Goal: Find contact information: Obtain details needed to contact an individual or organization

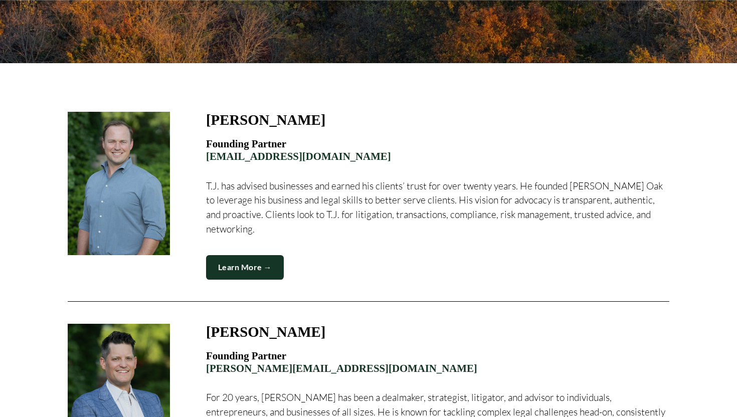
scroll to position [261, 0]
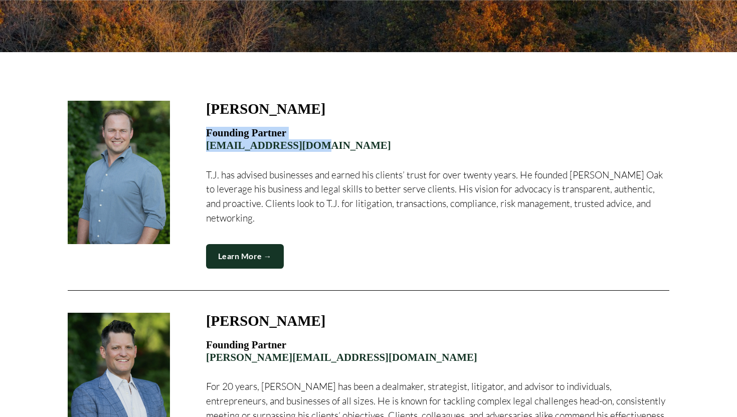
drag, startPoint x: 307, startPoint y: 127, endPoint x: 318, endPoint y: 143, distance: 19.1
click at [319, 143] on h4 "Founding Partner tj@merceroaklaw.com" at bounding box center [437, 139] width 463 height 25
copy h4 "Founding Partner tj@merceroaklaw.com"
click at [416, 249] on div "Learn More →" at bounding box center [437, 256] width 463 height 25
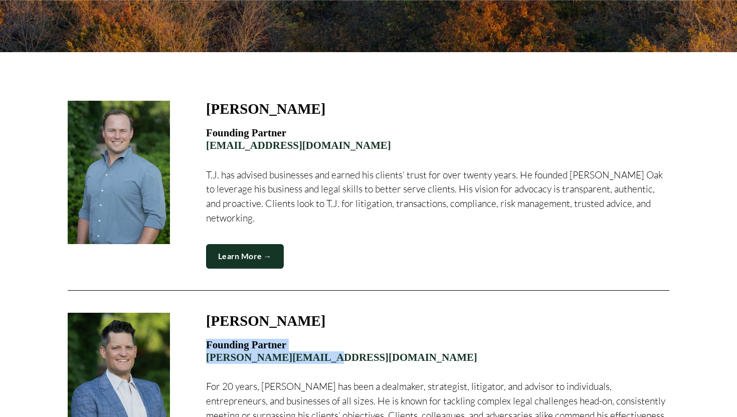
drag, startPoint x: 314, startPoint y: 333, endPoint x: 335, endPoint y: 343, distance: 22.9
click at [335, 343] on h4 "Founding Partner john@merceroaklaw.com" at bounding box center [437, 351] width 463 height 25
copy h4 "Founding Partner john@merceroaklaw.com"
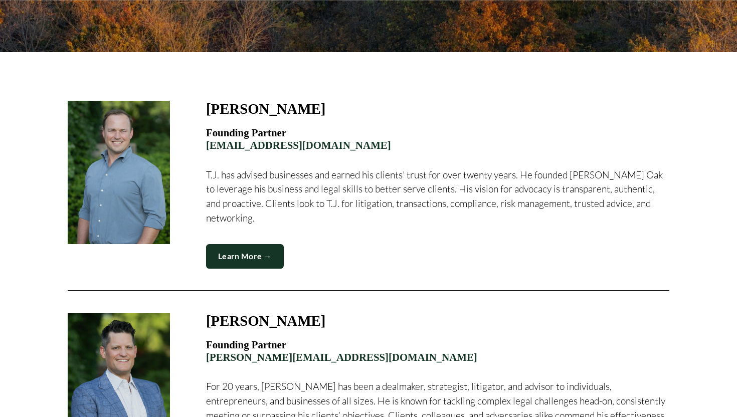
click at [655, 259] on div "T.J. Dammrich Founding Partner tj@merceroaklaw.com T.J. has advised businesses …" at bounding box center [368, 189] width 619 height 177
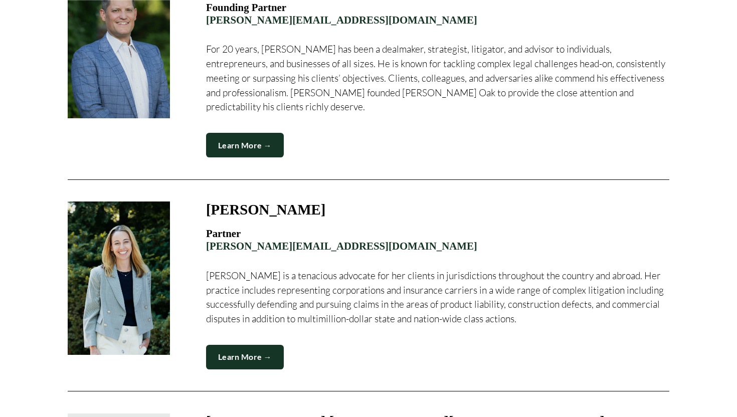
scroll to position [602, 0]
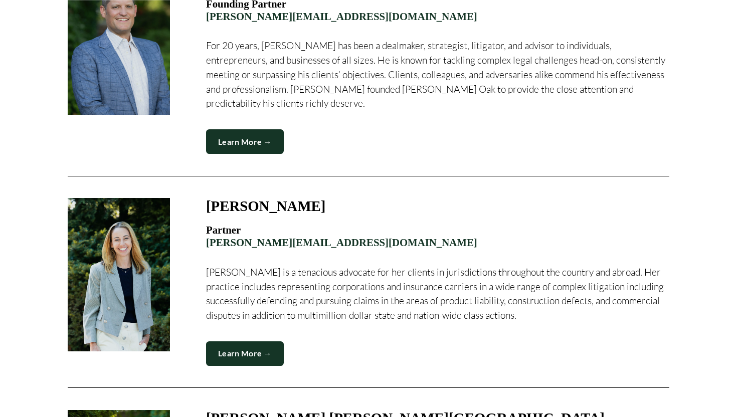
click at [313, 224] on h4 "Partner lindsay@merceroaklaw.com" at bounding box center [437, 236] width 463 height 25
drag, startPoint x: 313, startPoint y: 214, endPoint x: 353, endPoint y: 228, distance: 42.0
click at [353, 231] on h4 "Partner lindsay@merceroaklaw.com" at bounding box center [437, 236] width 463 height 25
copy h4 "Partner lindsay@merceroaklaw.com"
click at [674, 271] on div "Lindsay E. Dansdill Partner lindsay@merceroaklaw.com Lindsay is a tenacious adv…" at bounding box center [368, 282] width 619 height 185
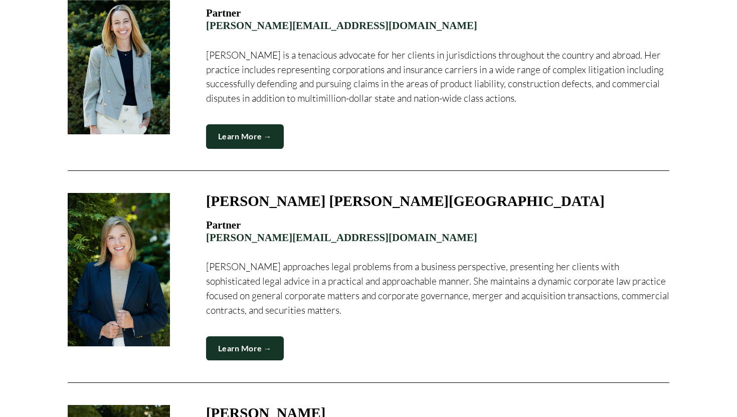
scroll to position [843, 0]
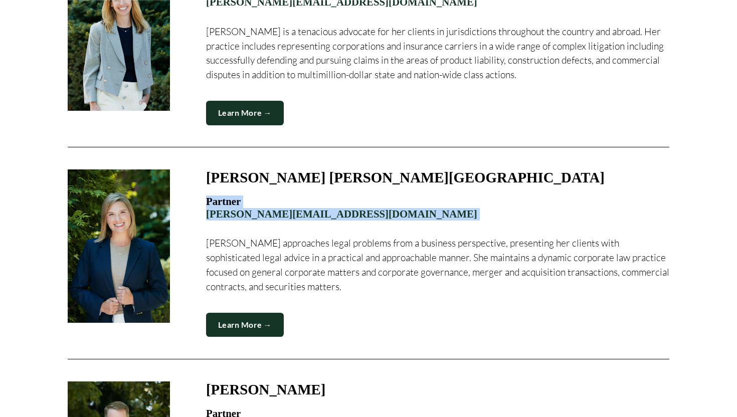
drag, startPoint x: 321, startPoint y: 184, endPoint x: 355, endPoint y: 208, distance: 41.3
click at [355, 208] on div "Partner kristen@merceroaklaw.com Kristen approaches legal problems from a busin…" at bounding box center [437, 245] width 463 height 99
copy h4 "Partner kristen@merceroaklaw.com"
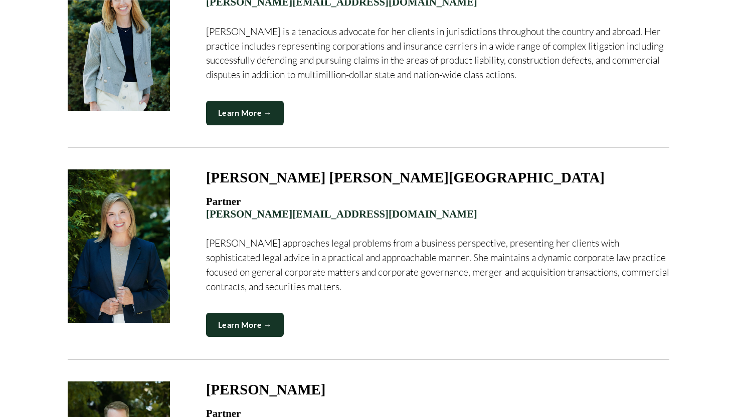
click at [694, 257] on div at bounding box center [368, 151] width 737 height 1363
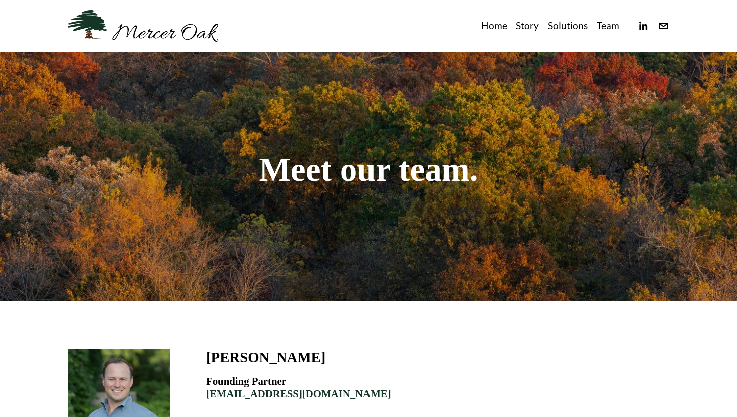
scroll to position [0, 0]
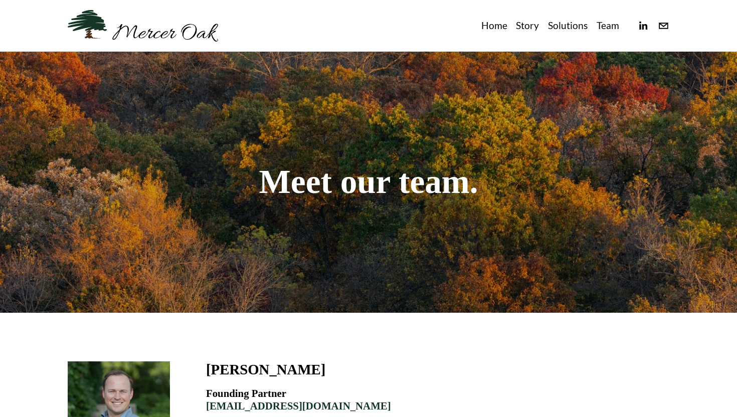
click at [604, 25] on link "Team" at bounding box center [608, 26] width 23 height 17
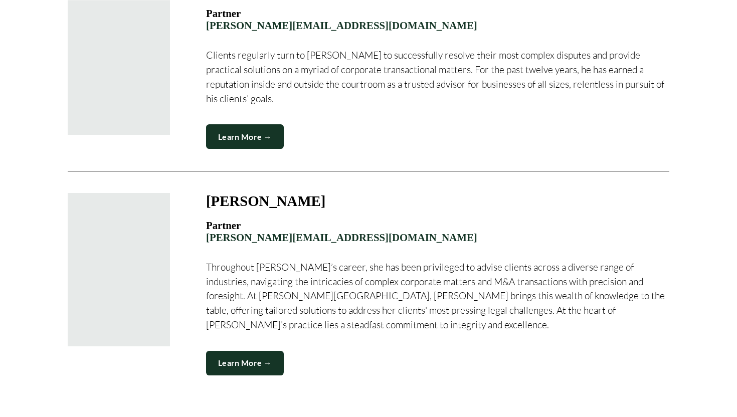
scroll to position [1257, 0]
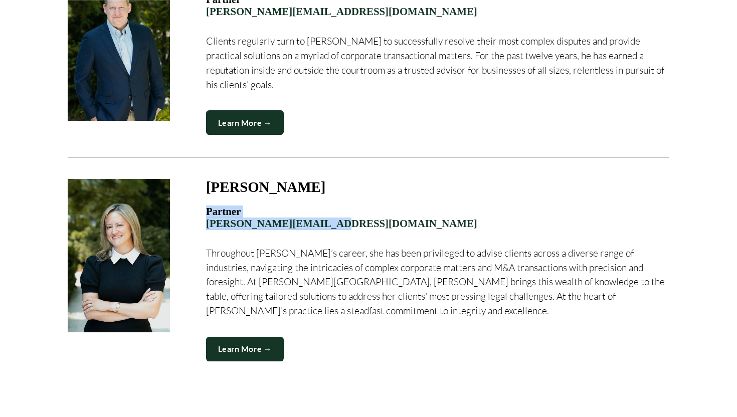
drag, startPoint x: 319, startPoint y: 180, endPoint x: 334, endPoint y: 199, distance: 23.7
click at [334, 206] on h4 "Partner [PERSON_NAME][EMAIL_ADDRESS][DOMAIN_NAME]" at bounding box center [437, 218] width 463 height 25
copy h4 "Partner [PERSON_NAME][EMAIL_ADDRESS][DOMAIN_NAME]"
